Goal: Navigation & Orientation: Find specific page/section

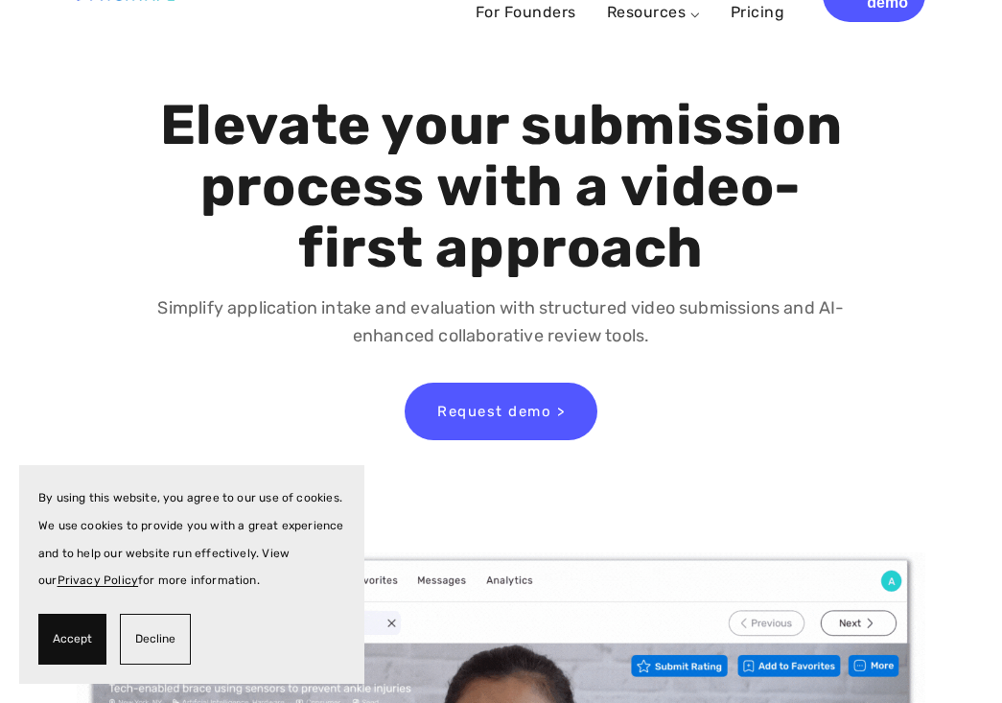
scroll to position [10, 0]
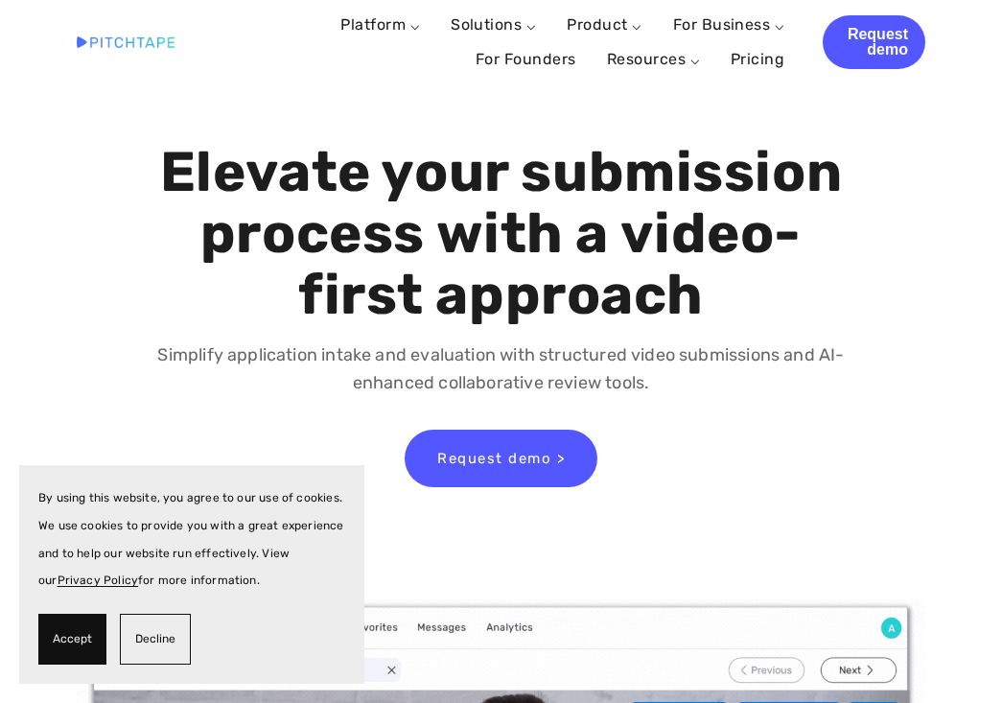
click at [61, 632] on span "Accept" at bounding box center [72, 639] width 39 height 28
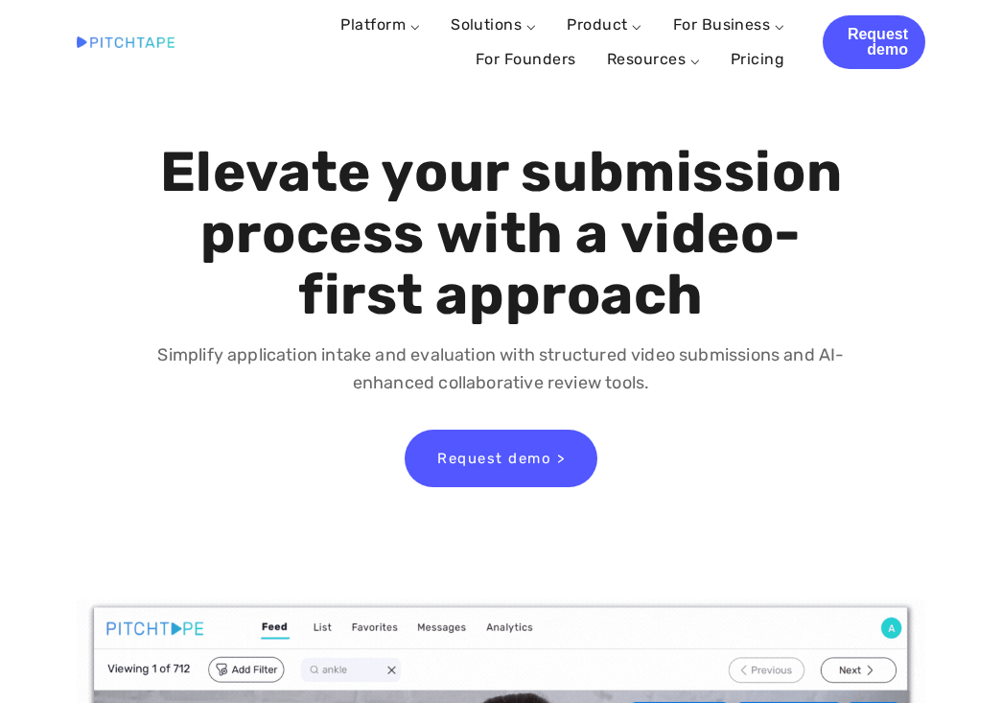
scroll to position [0, 0]
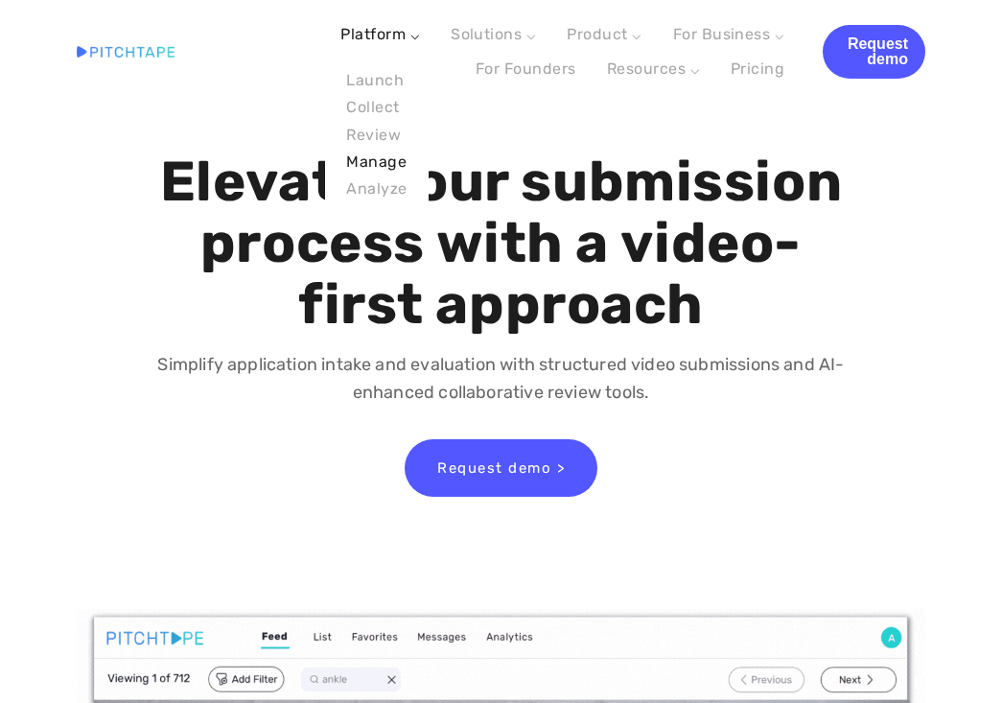
click at [392, 162] on link "Manage" at bounding box center [376, 162] width 73 height 27
